Goal: Navigation & Orientation: Find specific page/section

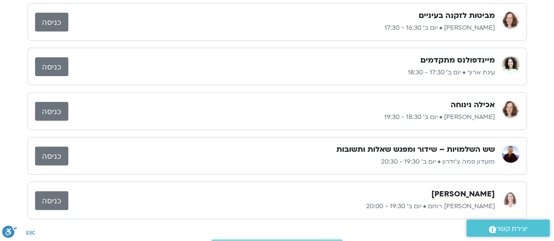
scroll to position [88, 0]
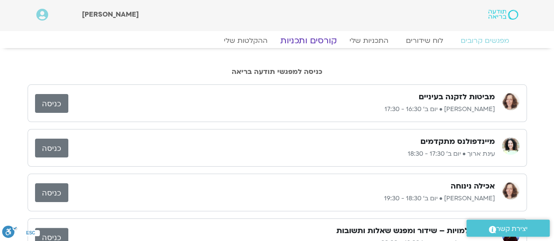
click at [304, 41] on link "קורסים ותכניות" at bounding box center [308, 40] width 77 height 11
